Goal: Navigation & Orientation: Find specific page/section

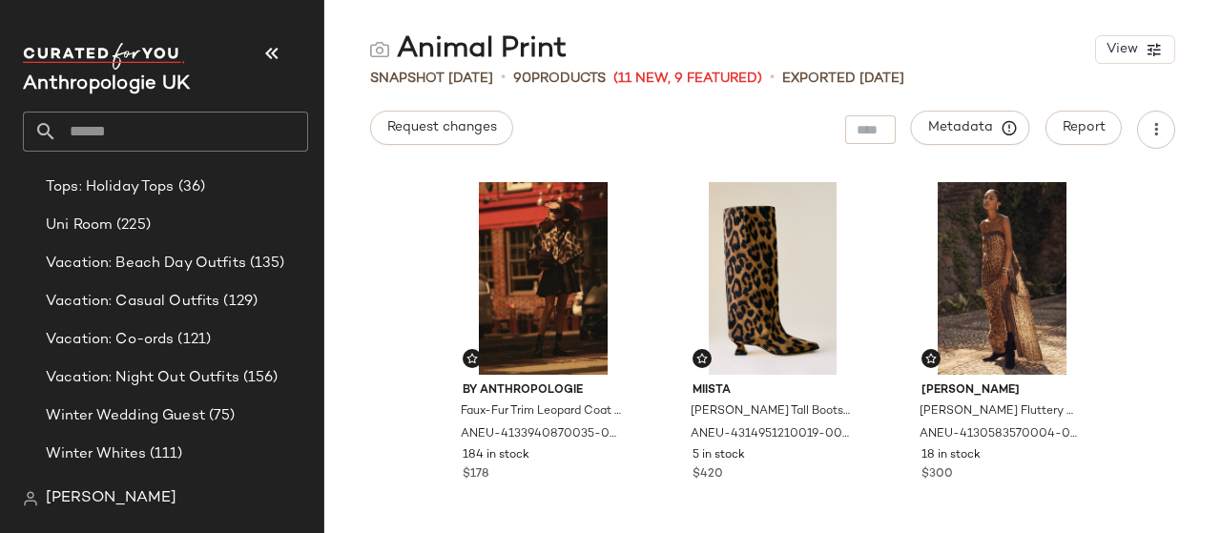
scroll to position [2789, 0]
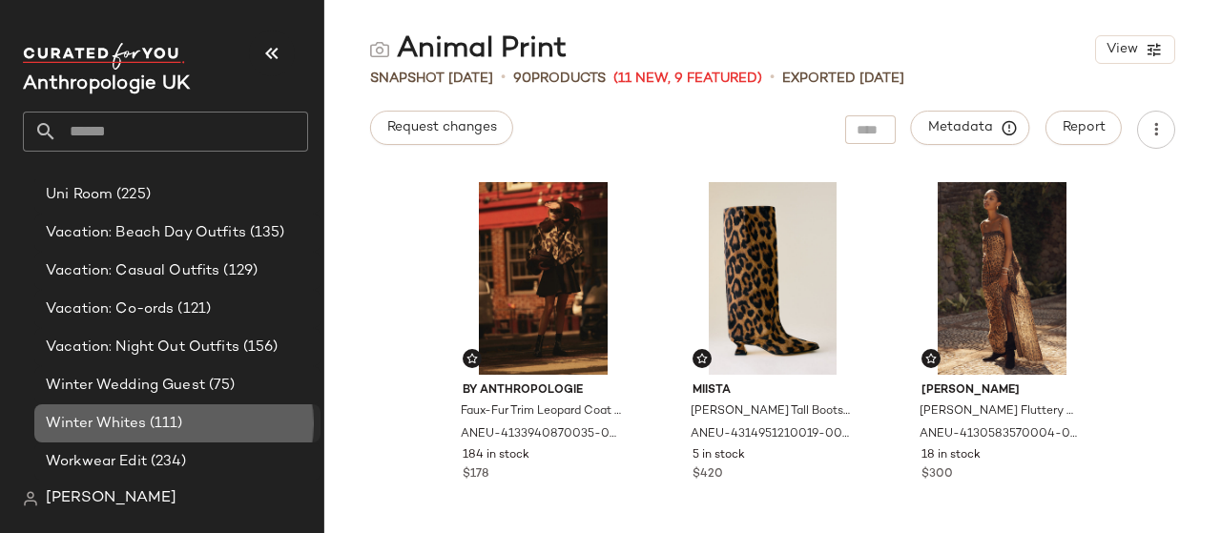
click at [132, 427] on span "Winter Whites" at bounding box center [96, 424] width 100 height 22
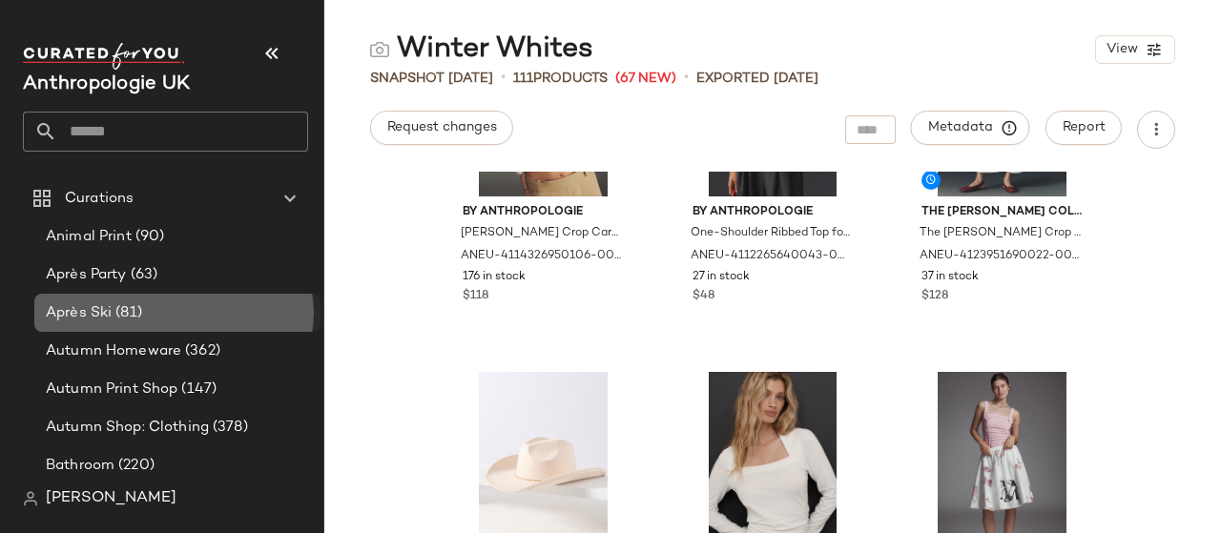
click at [128, 308] on span "(81)" at bounding box center [127, 313] width 31 height 22
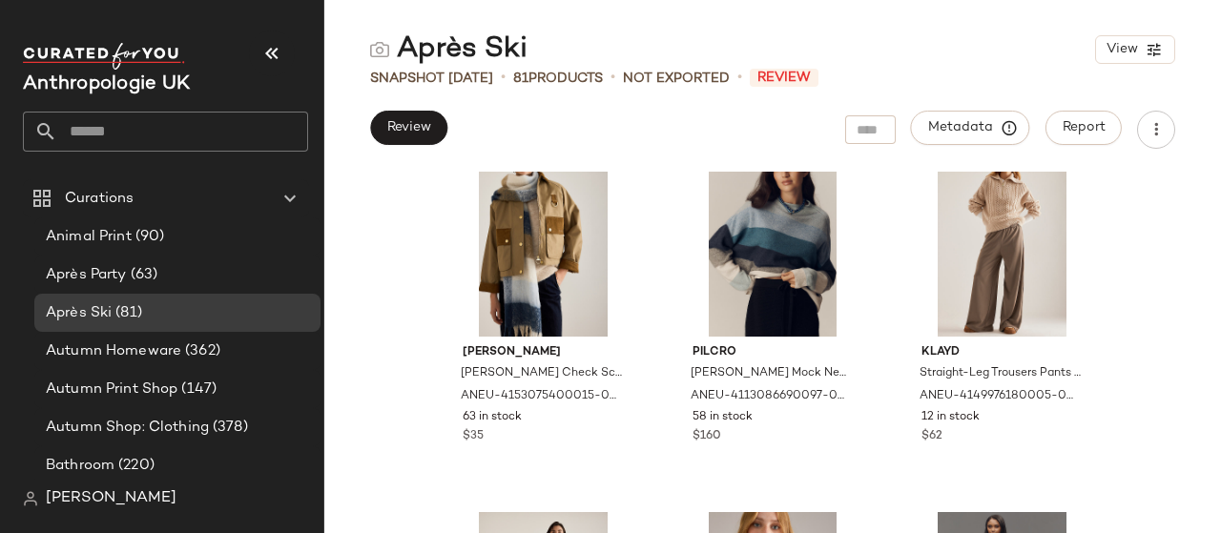
scroll to position [2261, 0]
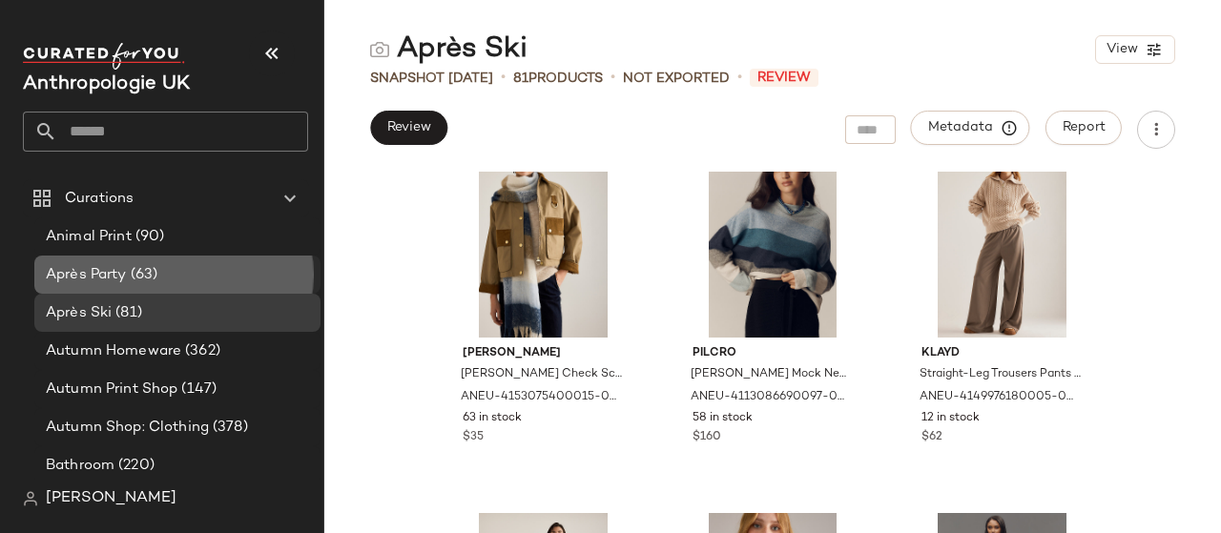
click at [167, 262] on div "Après Party (63)" at bounding box center [177, 275] width 286 height 38
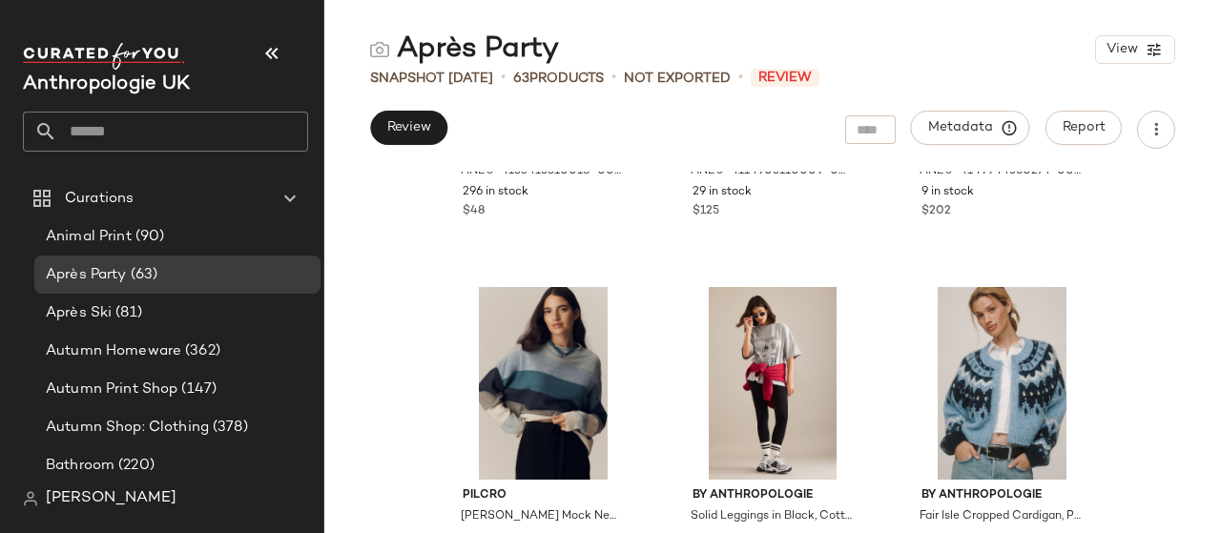
scroll to position [1012, 0]
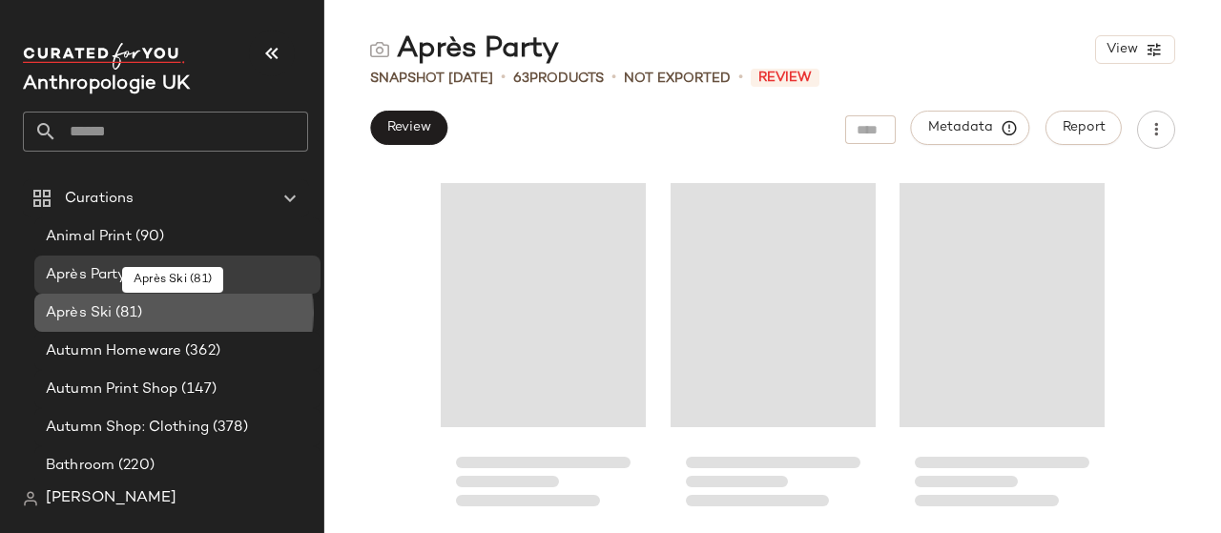
click at [122, 308] on span "(81)" at bounding box center [127, 313] width 31 height 22
